Goal: Task Accomplishment & Management: Manage account settings

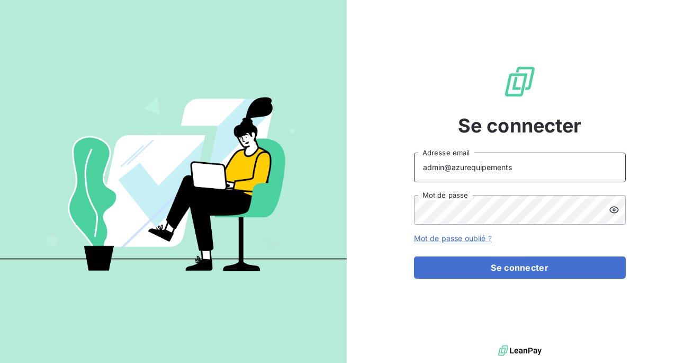
drag, startPoint x: 505, startPoint y: 168, endPoint x: 453, endPoint y: 169, distance: 51.9
click at [453, 169] on input "admin@azurequipements" at bounding box center [520, 168] width 212 height 30
type input "admin@sttitransit"
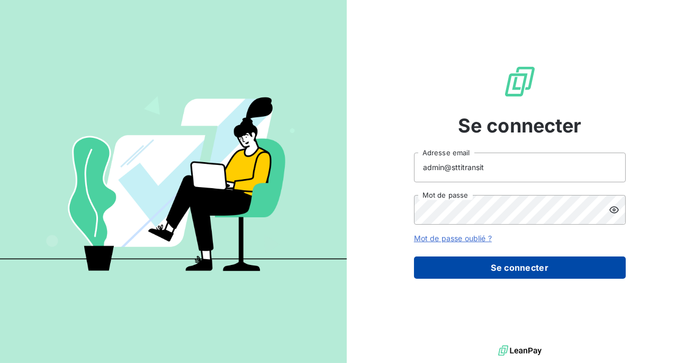
click at [487, 256] on button "Se connecter" at bounding box center [520, 267] width 212 height 22
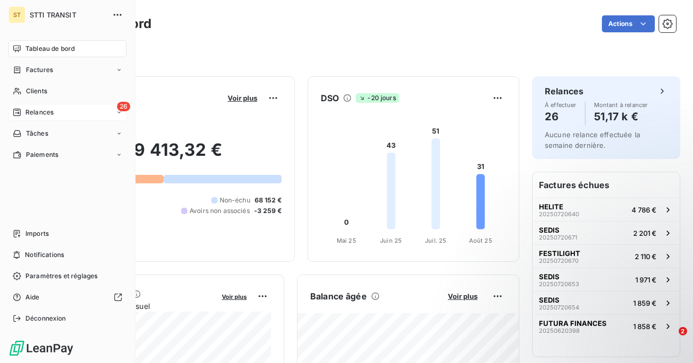
click at [36, 118] on div "26 Relances" at bounding box center [67, 112] width 118 height 17
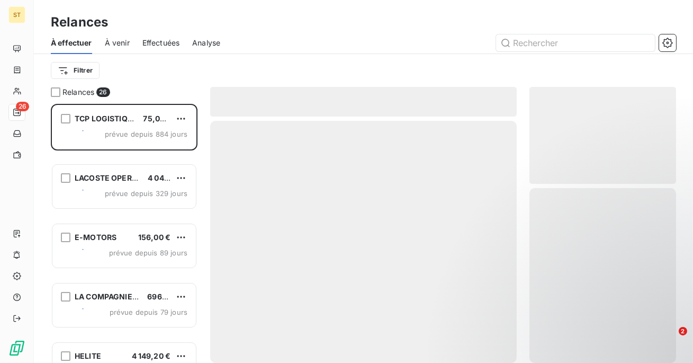
scroll to position [259, 147]
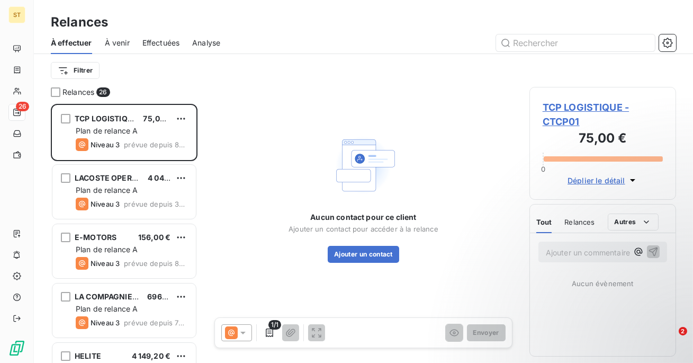
click at [169, 39] on span "Effectuées" at bounding box center [161, 43] width 38 height 11
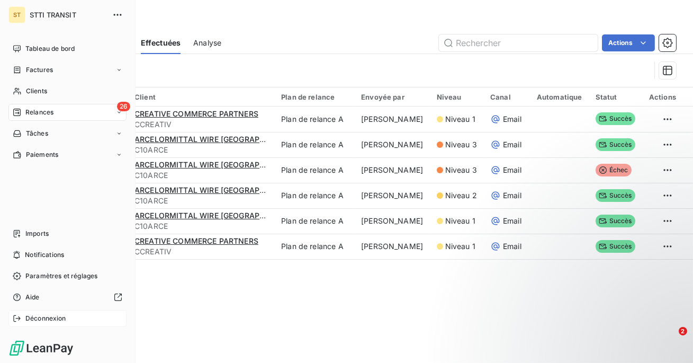
click at [29, 321] on span "Déconnexion" at bounding box center [45, 319] width 41 height 10
